Goal: Task Accomplishment & Management: Manage account settings

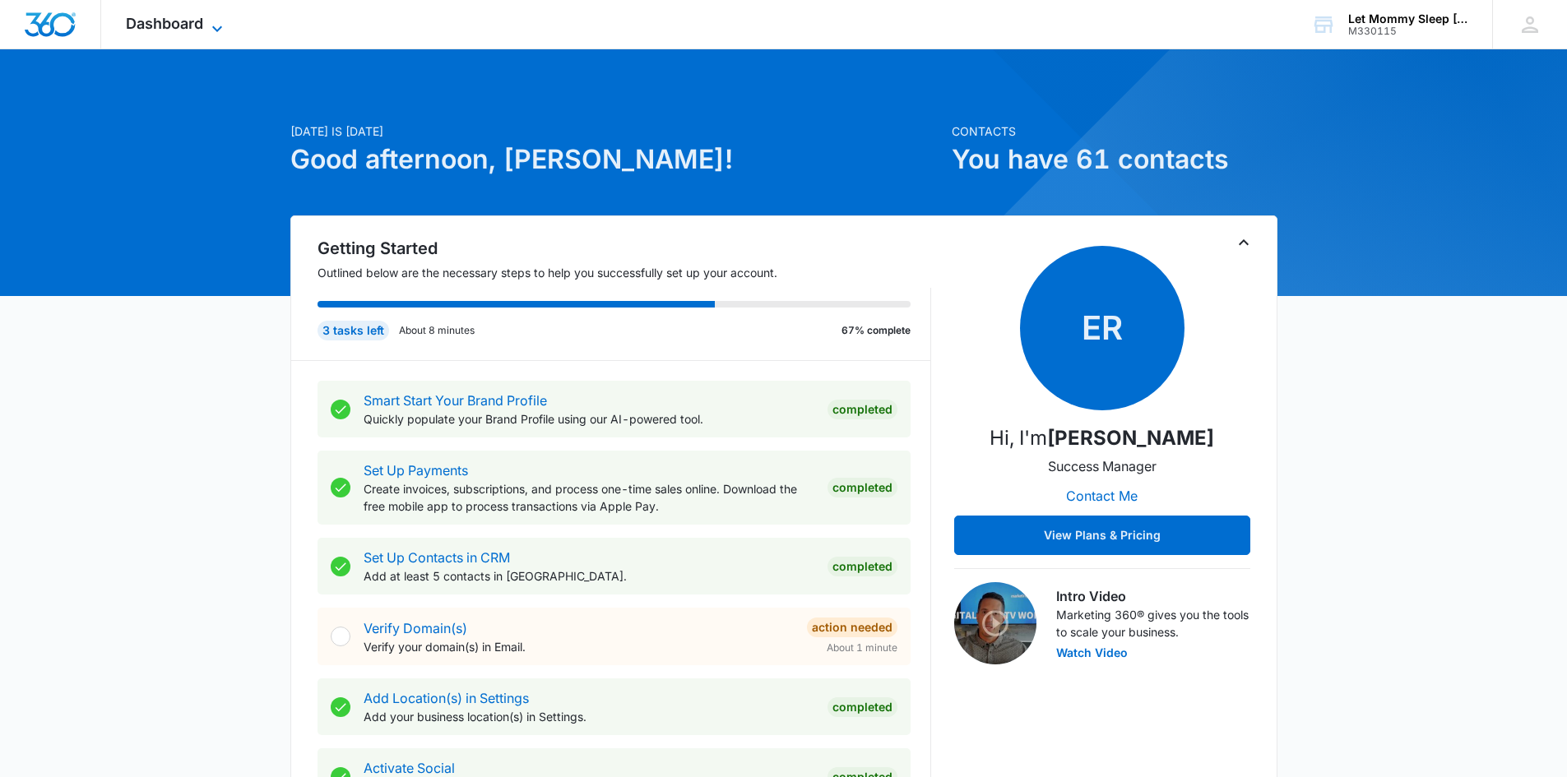
click at [188, 25] on span "Dashboard" at bounding box center [164, 23] width 77 height 17
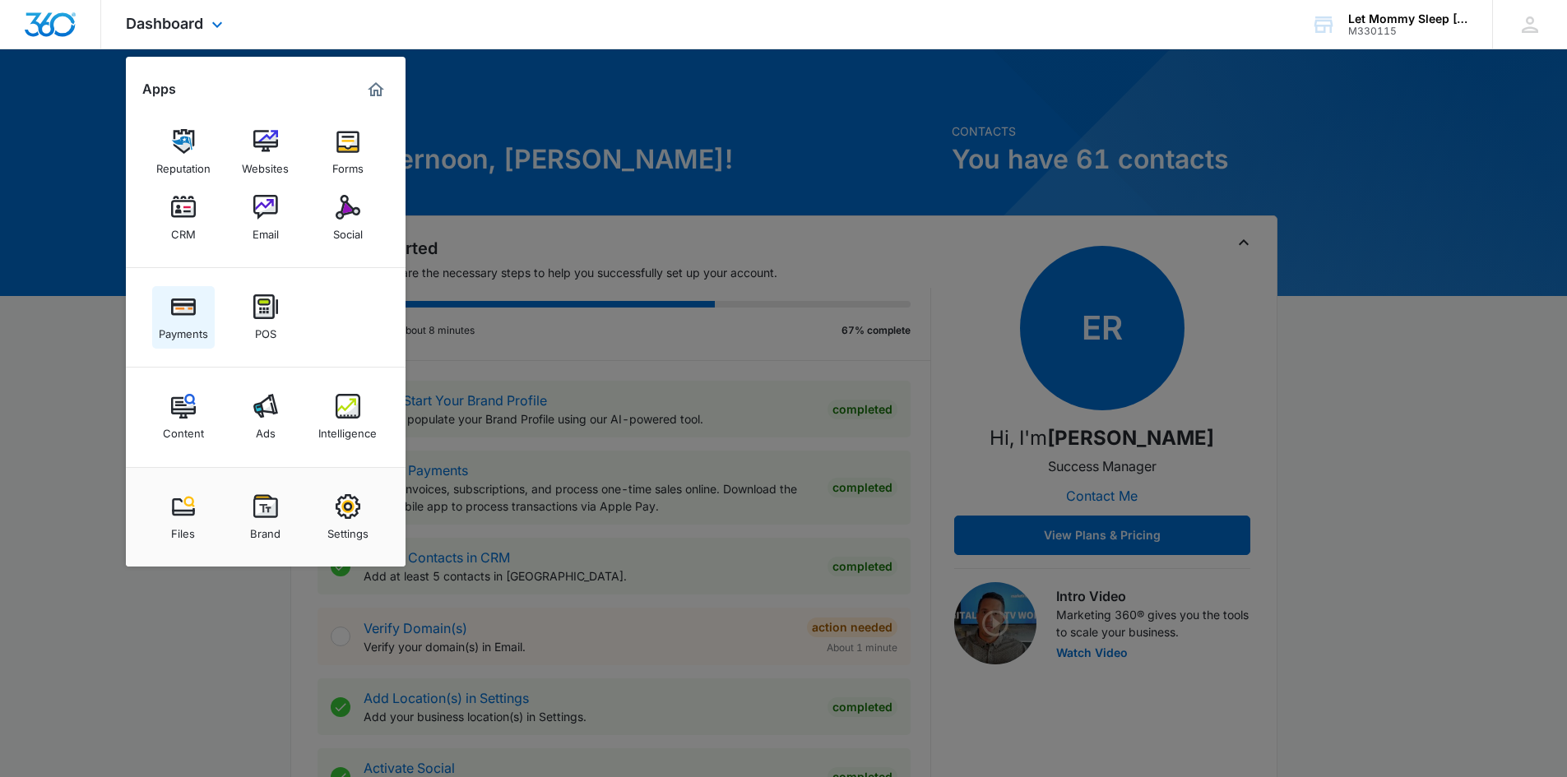
click at [187, 318] on img at bounding box center [183, 306] width 25 height 25
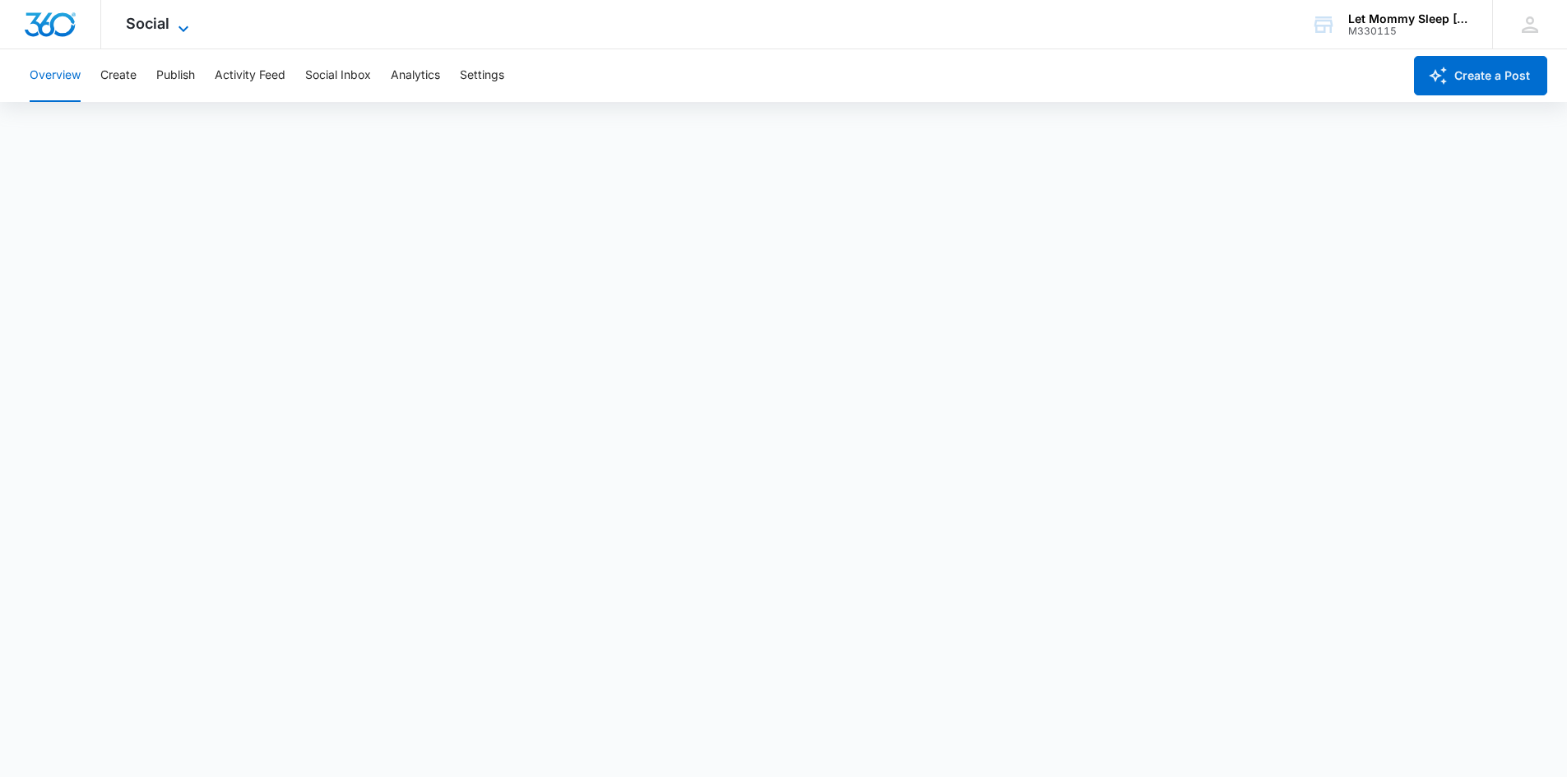
click at [187, 28] on icon at bounding box center [184, 29] width 20 height 20
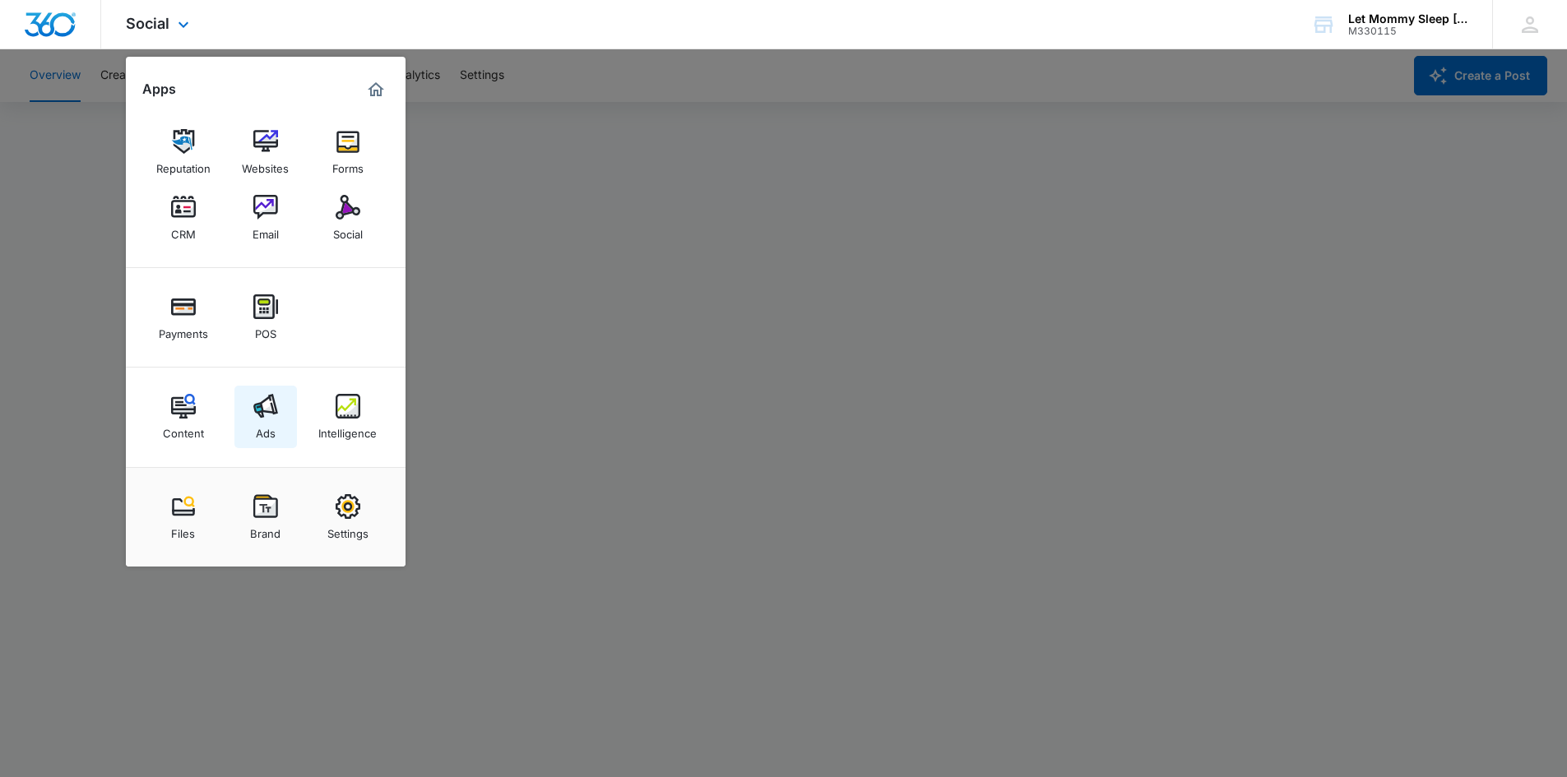
click at [262, 425] on div "Ads" at bounding box center [266, 429] width 20 height 21
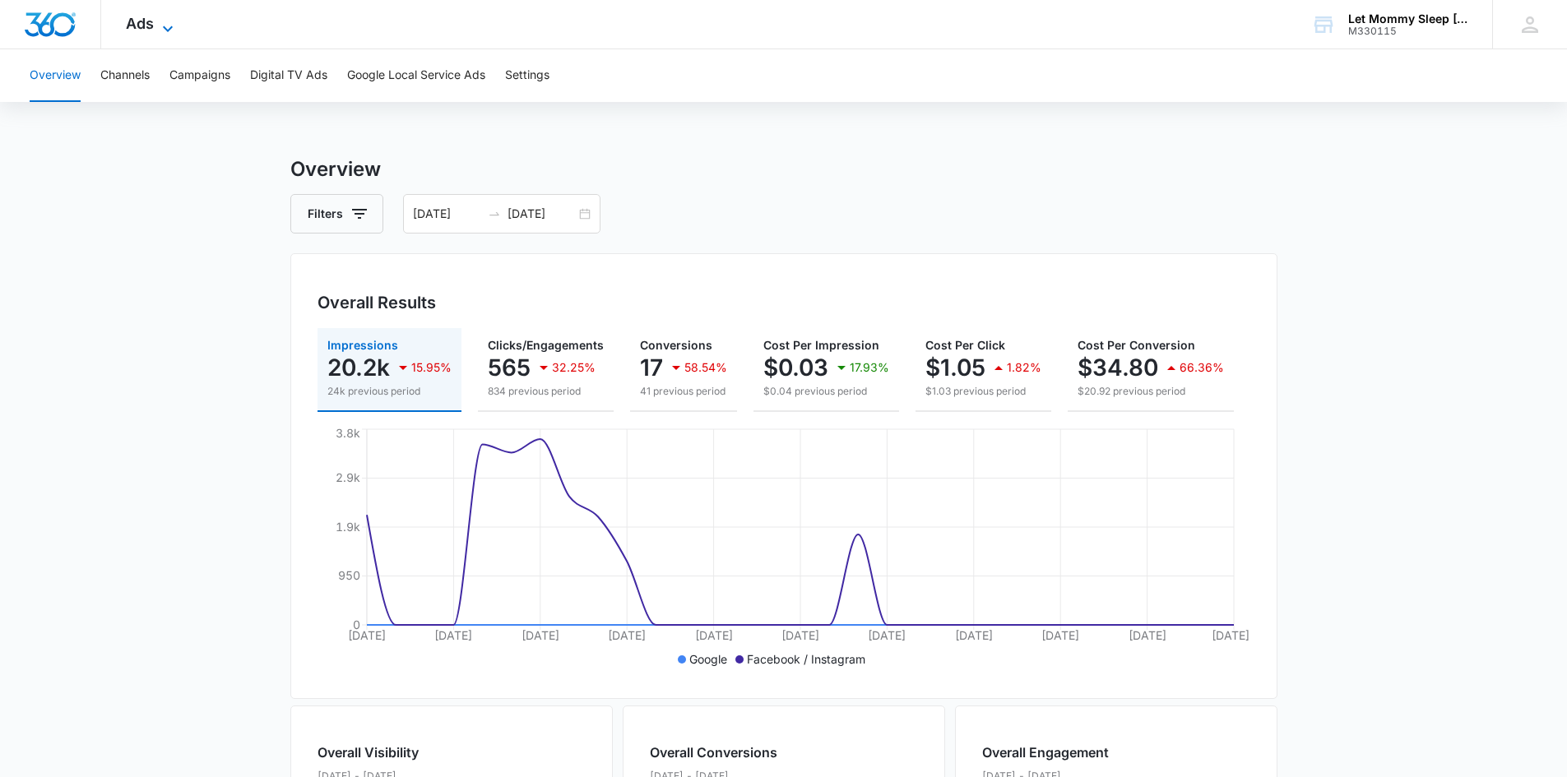
click at [174, 30] on icon at bounding box center [168, 29] width 20 height 20
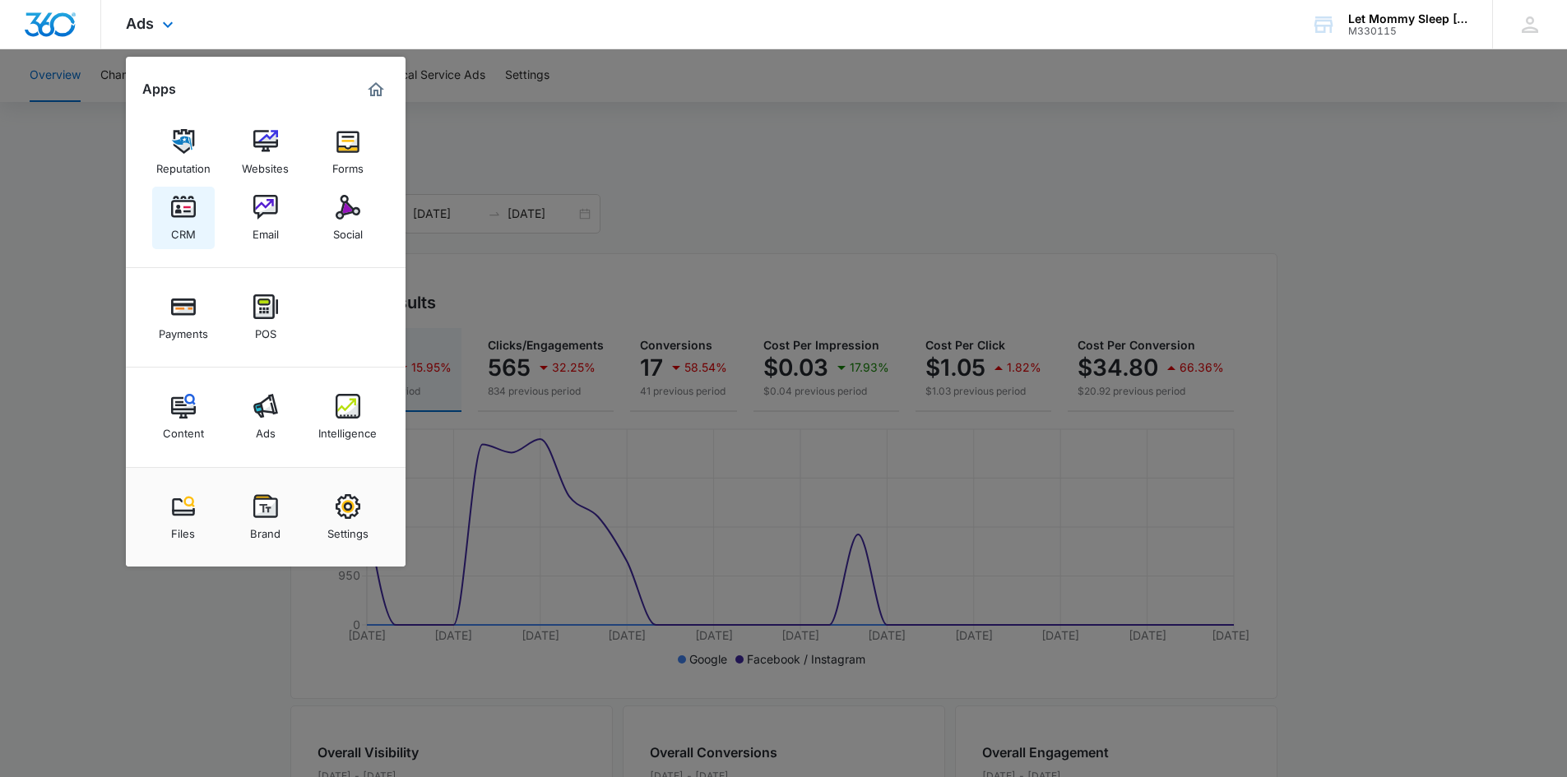
click at [192, 220] on div "CRM" at bounding box center [183, 230] width 25 height 21
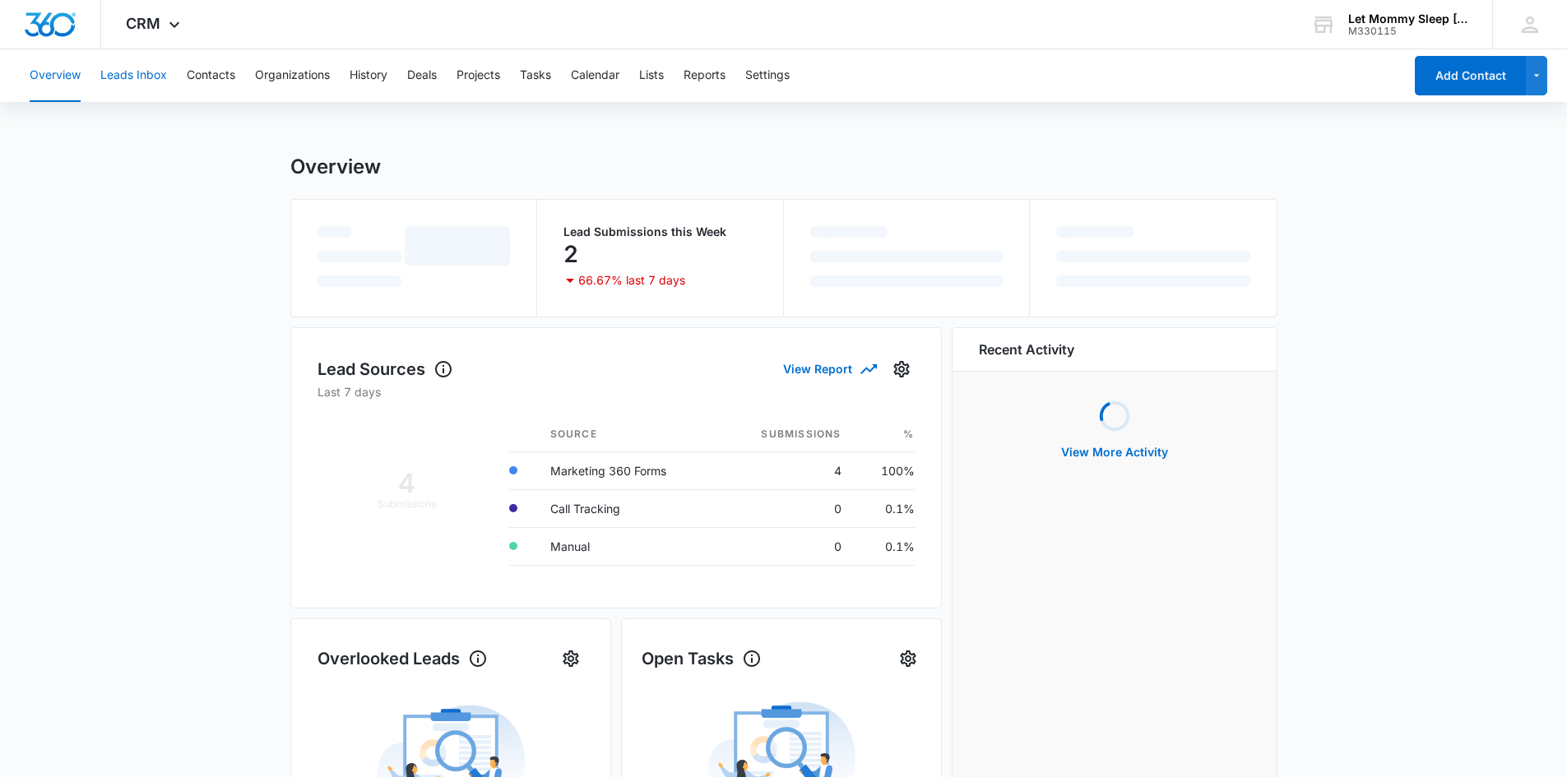
click at [146, 76] on button "Leads Inbox" at bounding box center [133, 75] width 67 height 53
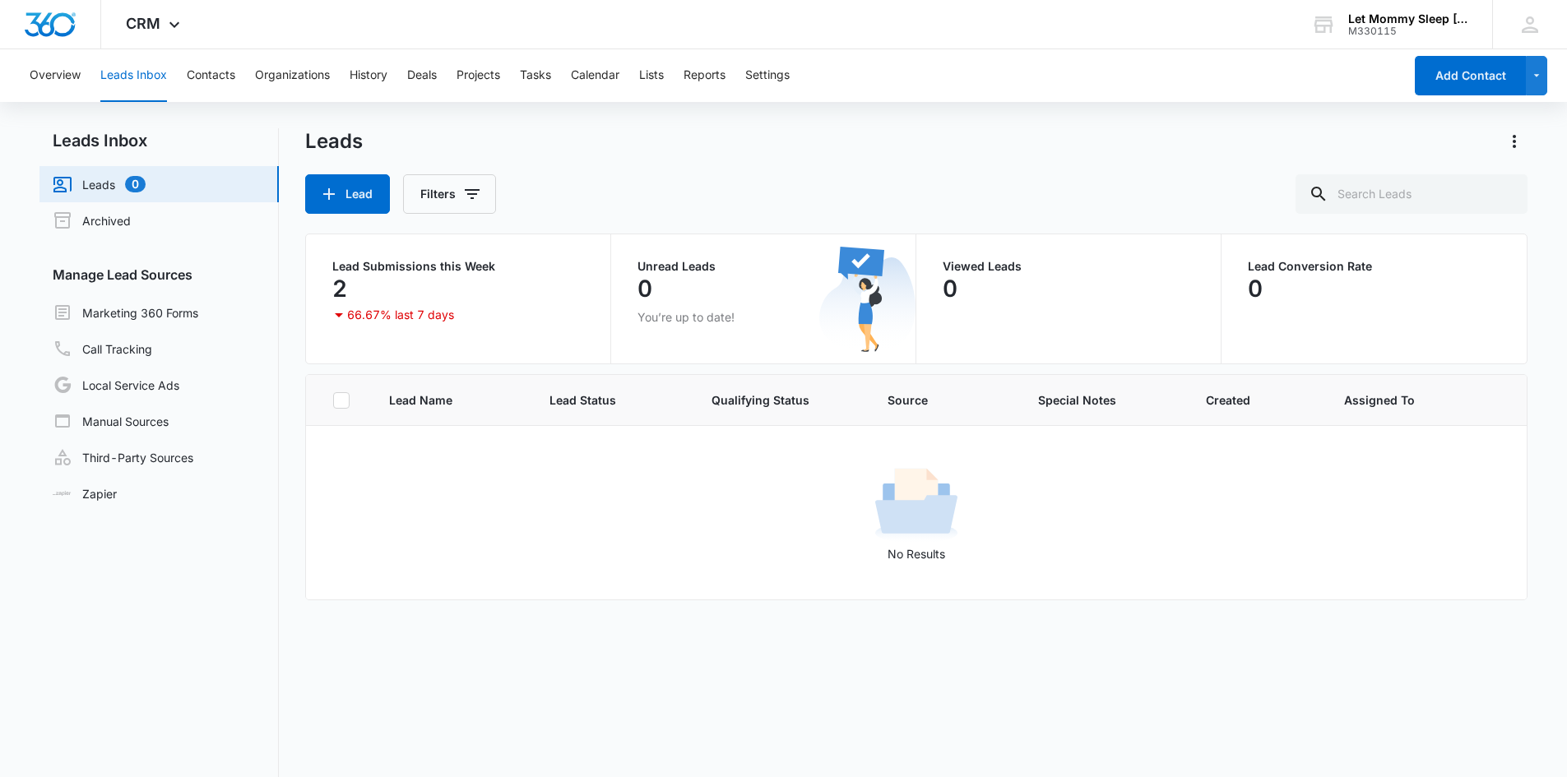
click at [385, 285] on div "2" at bounding box center [458, 288] width 252 height 33
click at [109, 182] on link "Leads 0" at bounding box center [99, 184] width 93 height 20
click at [157, 314] on link "Marketing 360 Forms" at bounding box center [126, 313] width 146 height 20
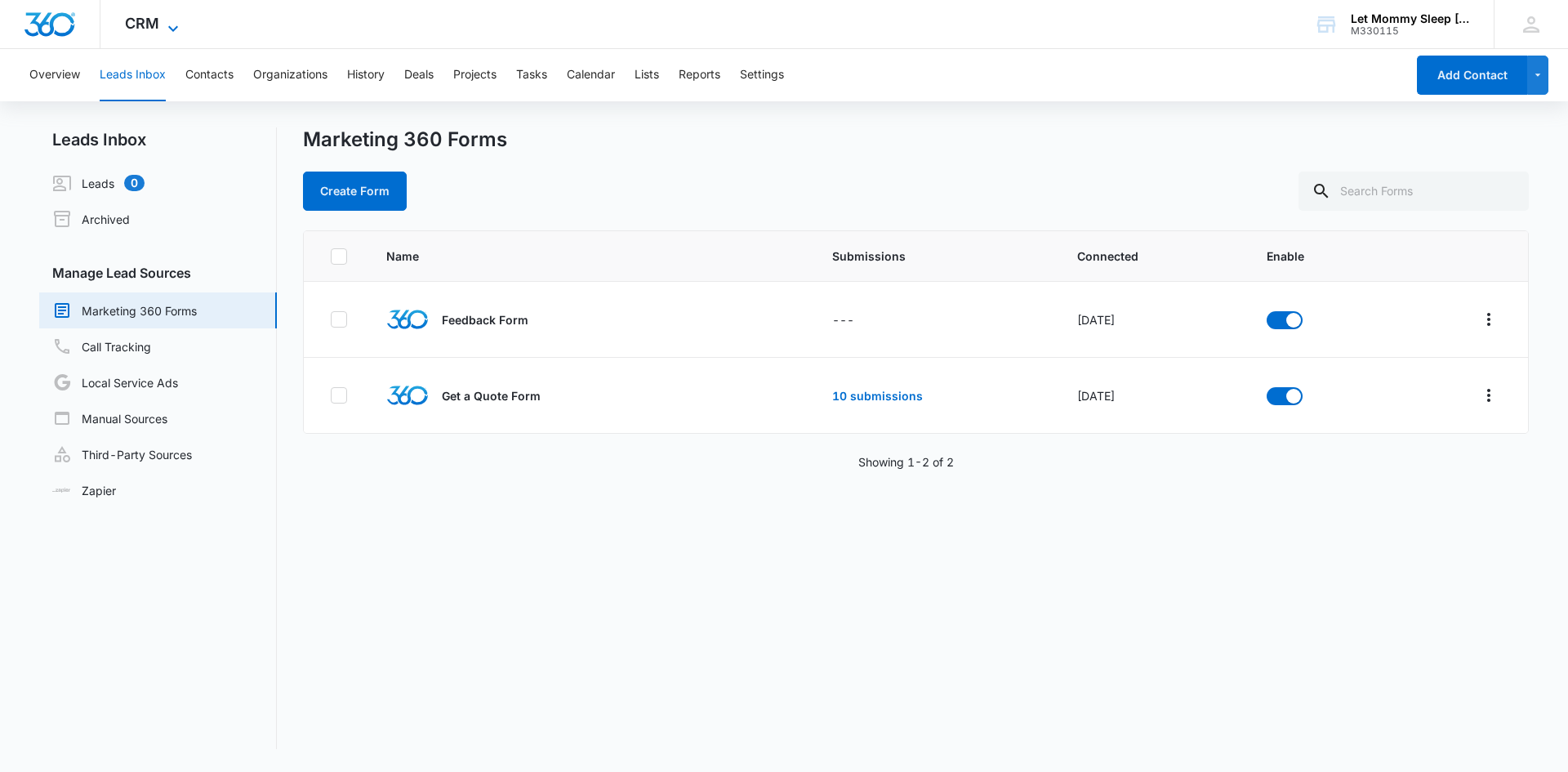
click at [170, 24] on icon at bounding box center [173, 29] width 20 height 20
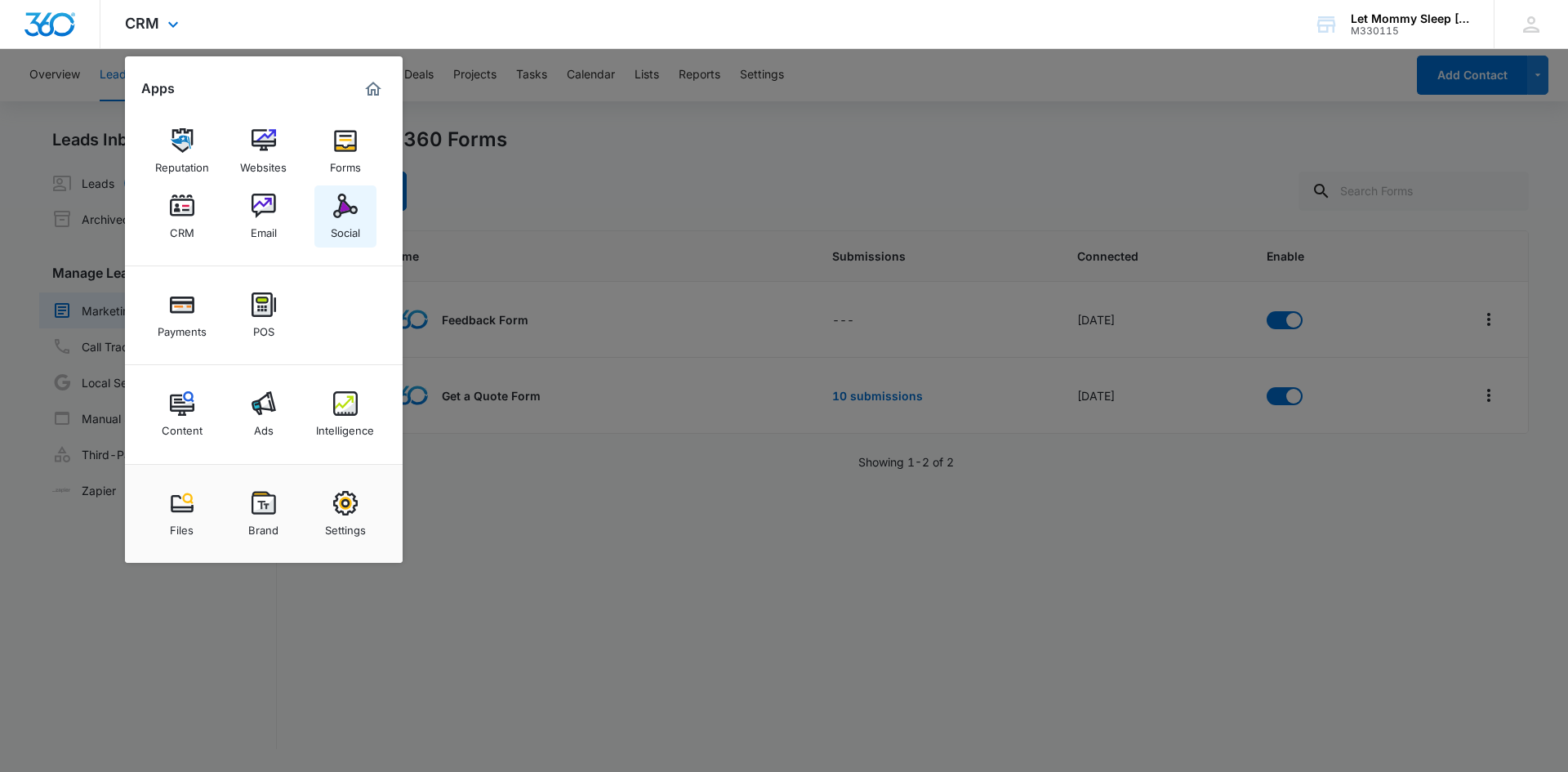
click at [339, 228] on div "Social" at bounding box center [346, 229] width 30 height 21
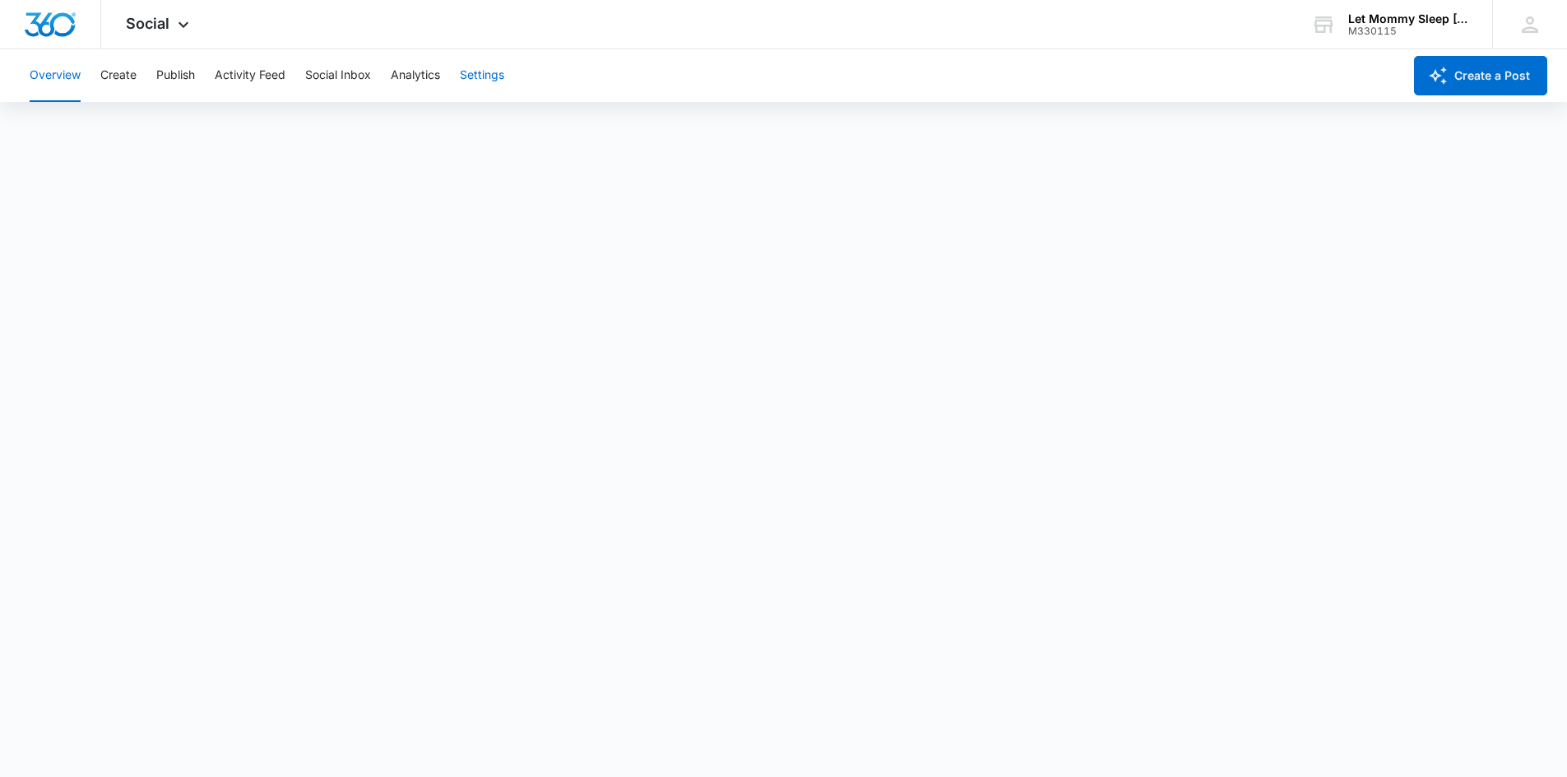
click at [479, 72] on button "Settings" at bounding box center [482, 75] width 44 height 53
